Goal: Information Seeking & Learning: Find specific page/section

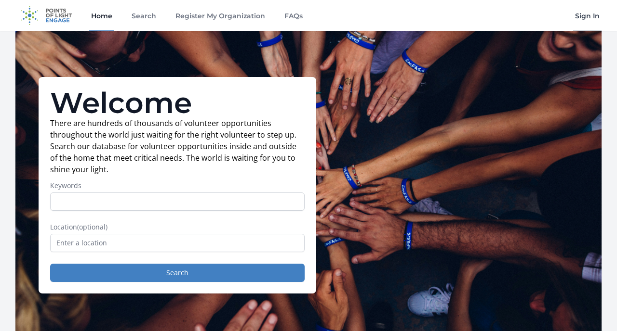
click at [585, 13] on link "Sign In" at bounding box center [587, 15] width 28 height 31
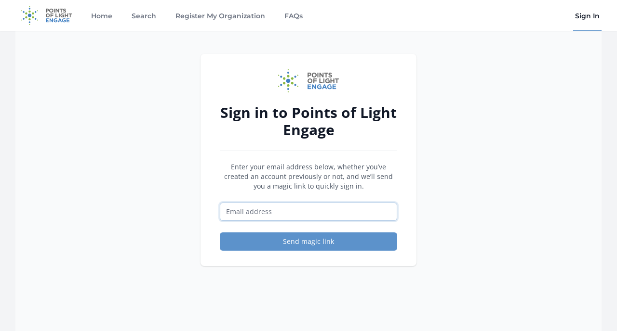
click at [373, 208] on input "Email address" at bounding box center [308, 212] width 177 height 18
type input "[EMAIL_ADDRESS][DOMAIN_NAME]"
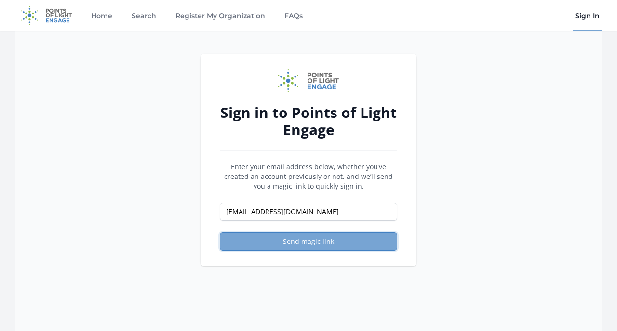
click at [351, 244] on button "Send magic link" at bounding box center [308, 242] width 177 height 18
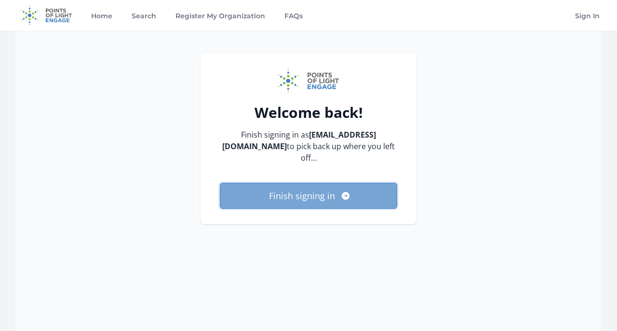
click at [319, 188] on button "Finish signing in" at bounding box center [308, 196] width 177 height 26
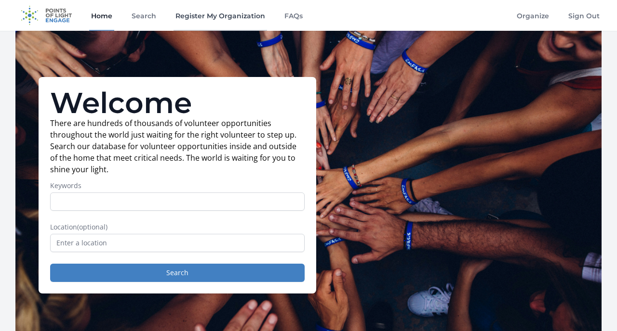
click at [221, 15] on link "Register My Organization" at bounding box center [219, 15] width 93 height 31
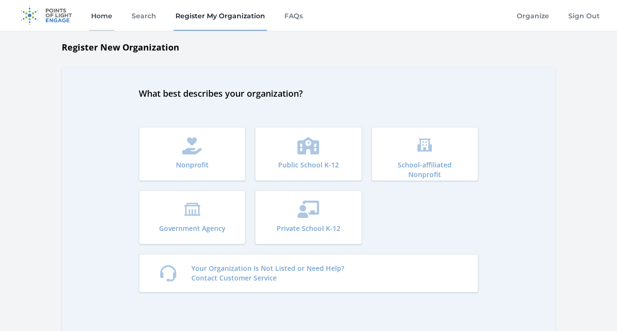
click at [95, 19] on link "Home" at bounding box center [101, 15] width 25 height 31
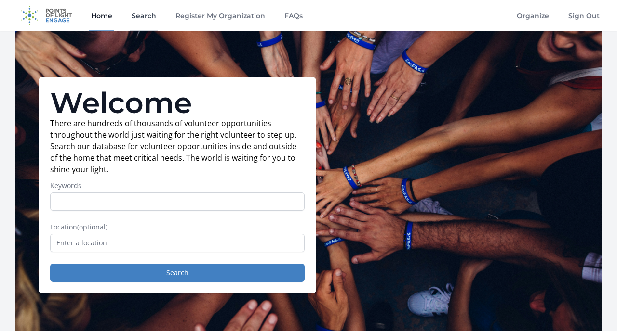
click at [140, 12] on link "Search" at bounding box center [144, 15] width 28 height 31
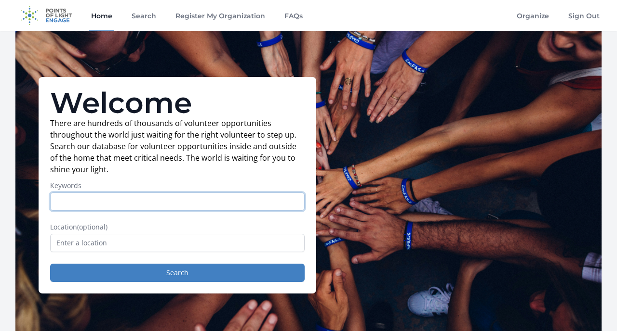
click at [139, 203] on input "Keywords" at bounding box center [177, 202] width 254 height 18
type input "literacy volunteers of america"
click at [50, 264] on button "Search" at bounding box center [177, 273] width 254 height 18
